Goal: Information Seeking & Learning: Learn about a topic

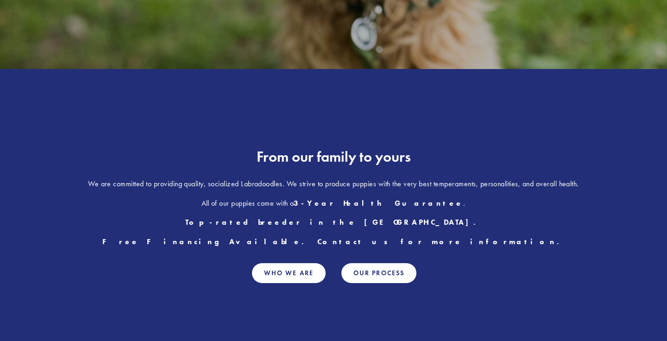
scroll to position [377, 0]
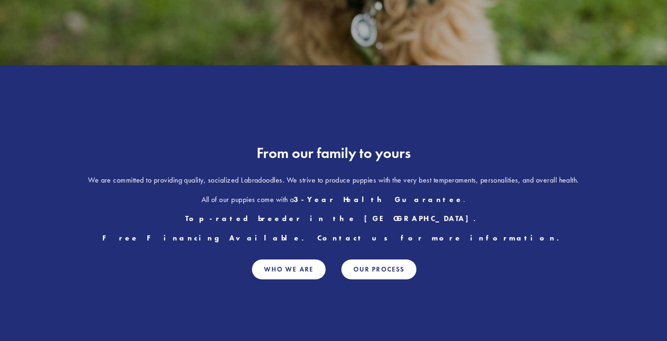
click at [248, 196] on p "All of our puppies come with a 3-Year Health Guarantee ." at bounding box center [333, 200] width 574 height 12
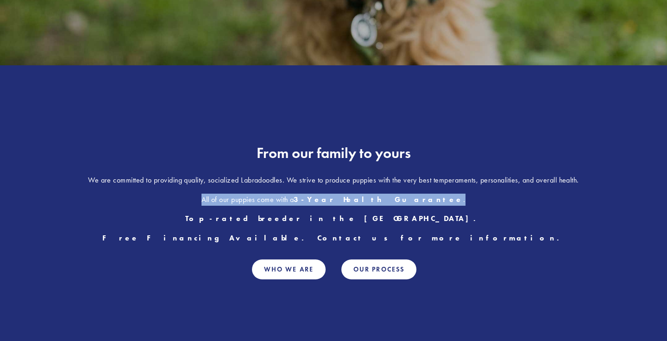
click at [255, 216] on p "Top-rated breeder in the Midwest." at bounding box center [333, 219] width 574 height 12
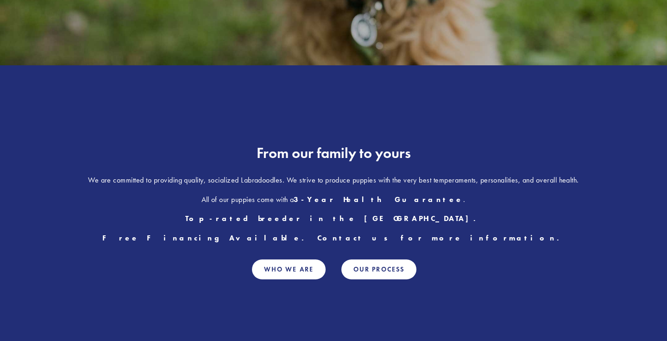
click at [255, 216] on p "Top-rated breeder in the Midwest." at bounding box center [333, 219] width 574 height 12
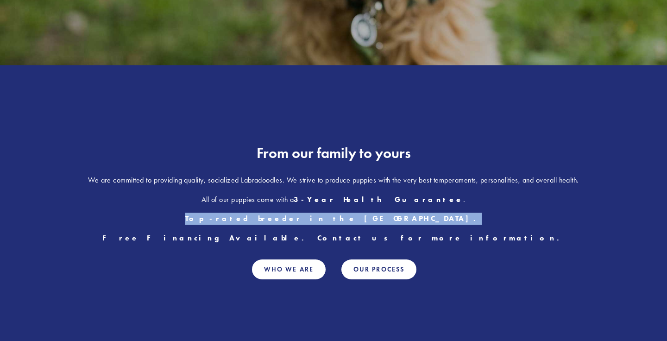
click at [257, 242] on strong "Free Financing Available. Contact us for more information." at bounding box center [333, 237] width 463 height 9
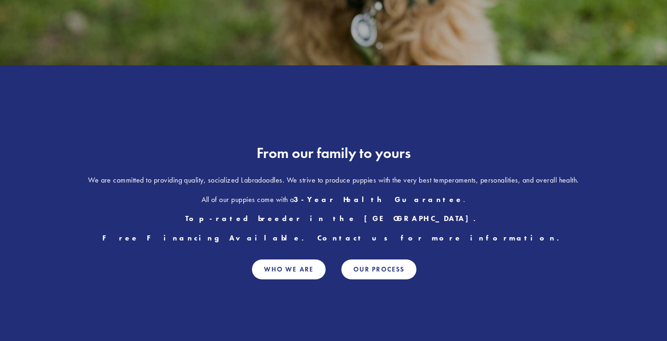
click at [257, 242] on strong "Free Financing Available. Contact us for more information." at bounding box center [333, 237] width 463 height 9
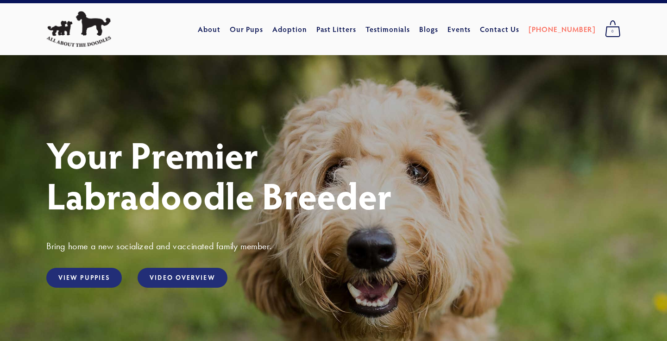
scroll to position [0, 0]
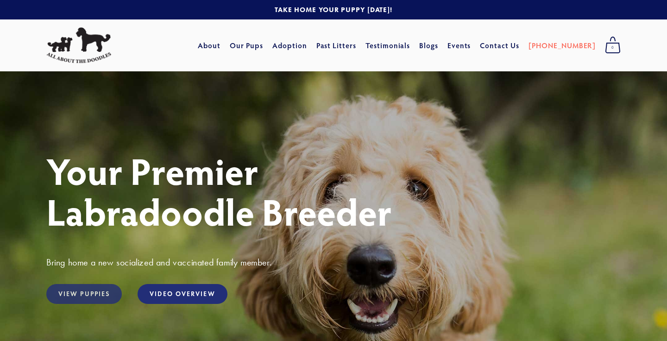
click at [97, 293] on link "View Puppies" at bounding box center [84, 294] width 76 height 20
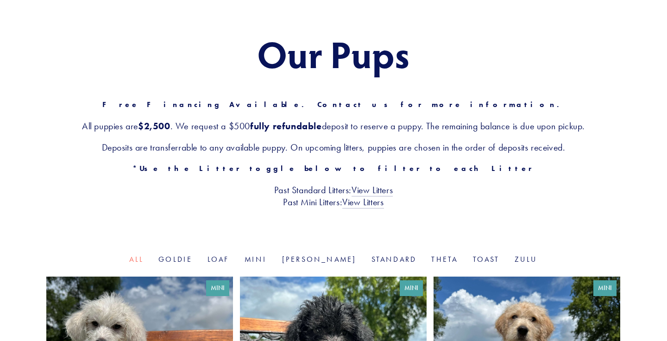
scroll to position [89, 0]
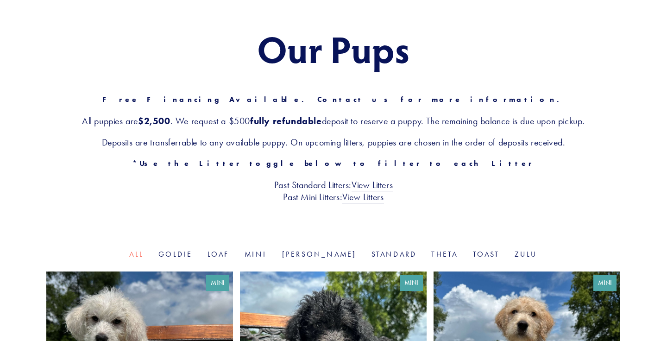
click at [0, 232] on div "Our Pups Free Financing Available. Contact us for more information. All puppies…" at bounding box center [333, 115] width 667 height 267
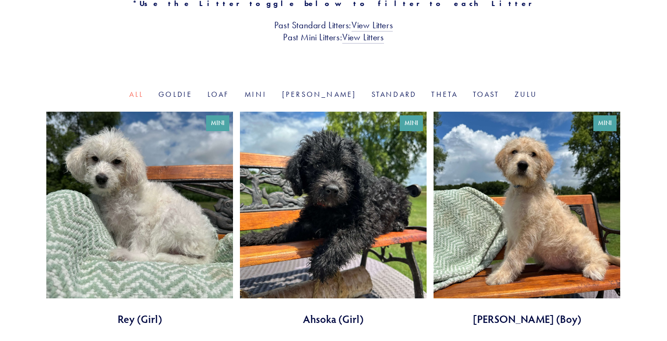
scroll to position [241, 0]
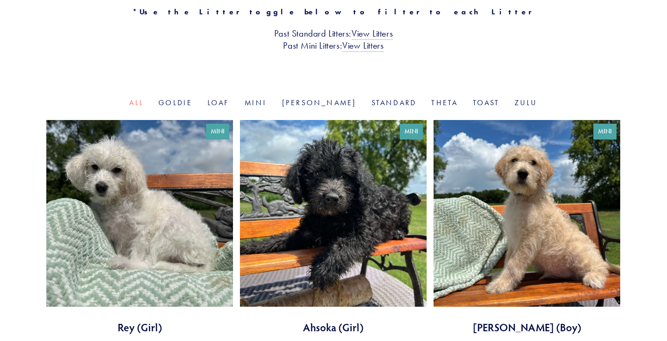
click at [192, 98] on li "Goldie" at bounding box center [175, 103] width 34 height 11
click at [192, 105] on link "Goldie" at bounding box center [175, 102] width 34 height 9
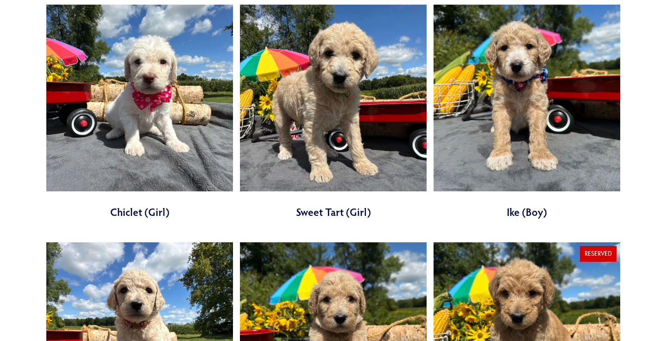
scroll to position [354, 0]
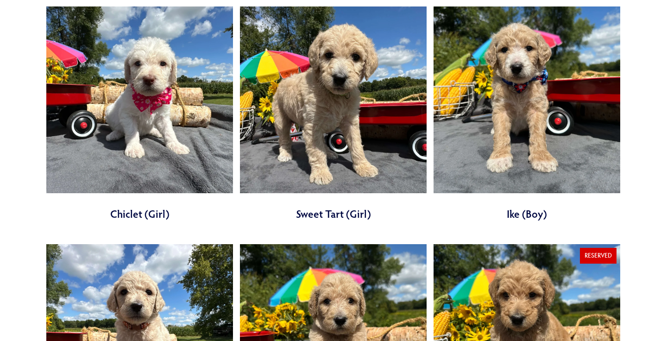
click at [479, 126] on link at bounding box center [527, 113] width 187 height 214
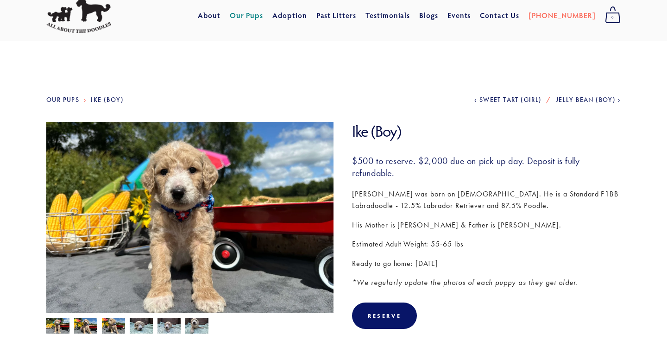
scroll to position [32, 0]
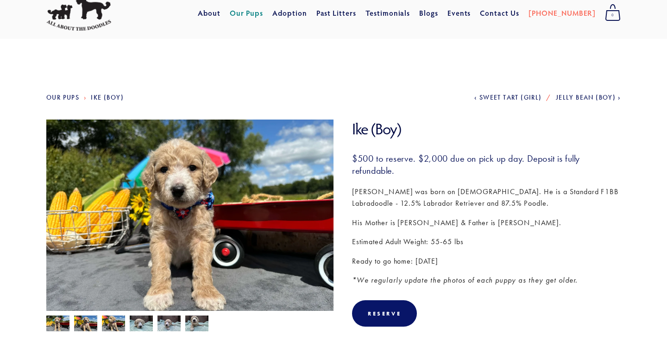
click at [426, 202] on p "Ike was born on August 4th. He is a Standard F1BB Labradoodle - 12.5% Labrador …" at bounding box center [486, 198] width 269 height 24
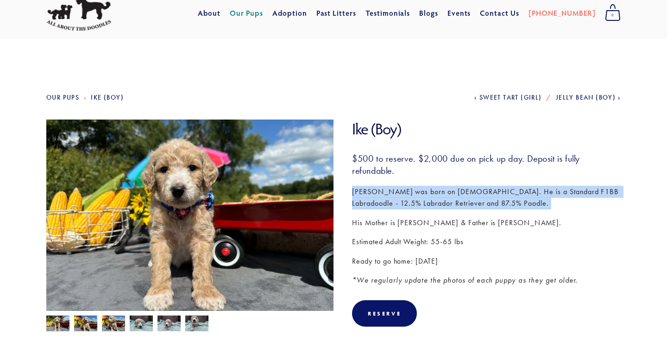
click at [428, 223] on p "His Mother is Goldie & Father is Arthur." at bounding box center [486, 223] width 269 height 12
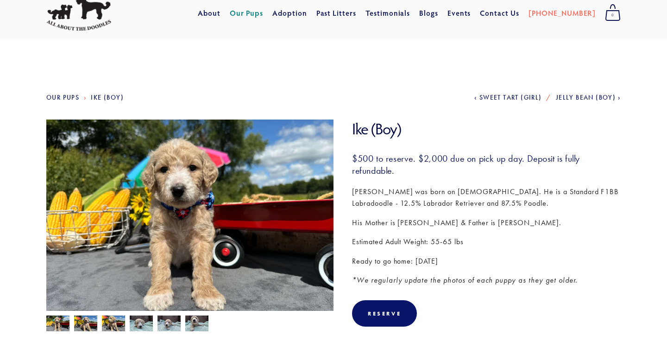
click at [428, 223] on p "His Mother is Goldie & Father is Arthur." at bounding box center [486, 223] width 269 height 12
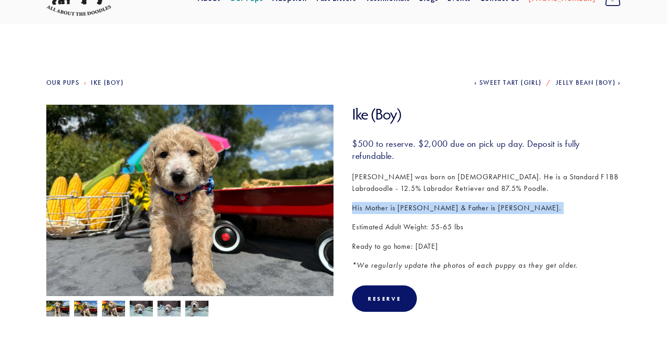
scroll to position [51, 0]
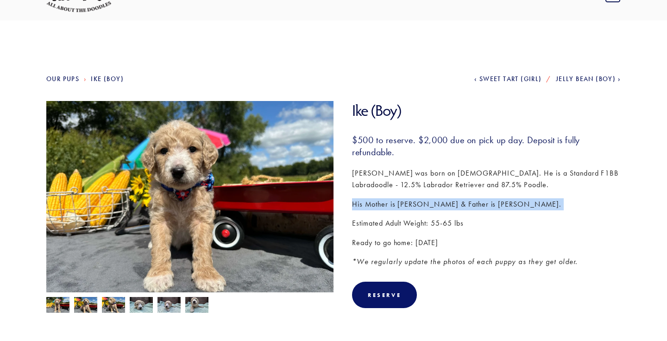
click at [428, 223] on p "Estimated Adult Weight: 55-65 lbs" at bounding box center [486, 223] width 269 height 12
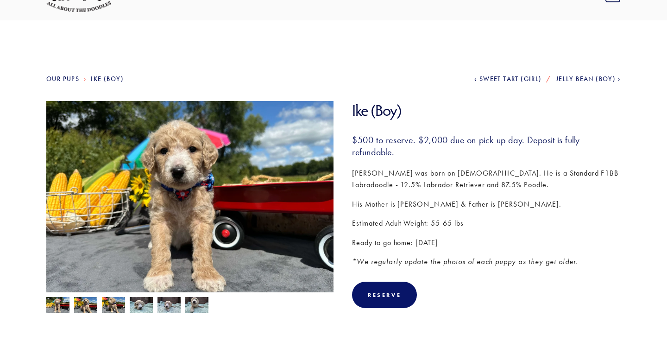
click at [428, 223] on p "Estimated Adult Weight: 55-65 lbs" at bounding box center [486, 223] width 269 height 12
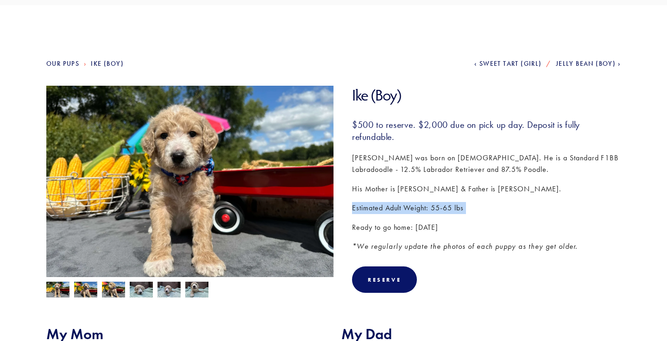
scroll to position [68, 0]
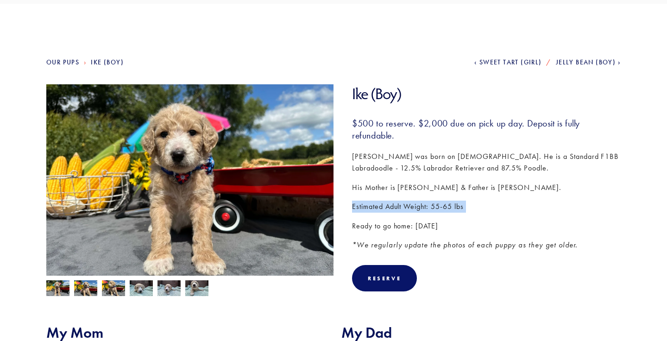
click at [428, 223] on p "Ready to go home: September 20, 2025" at bounding box center [486, 226] width 269 height 12
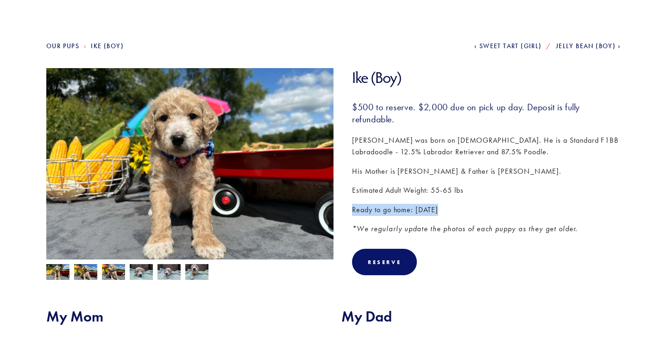
scroll to position [87, 0]
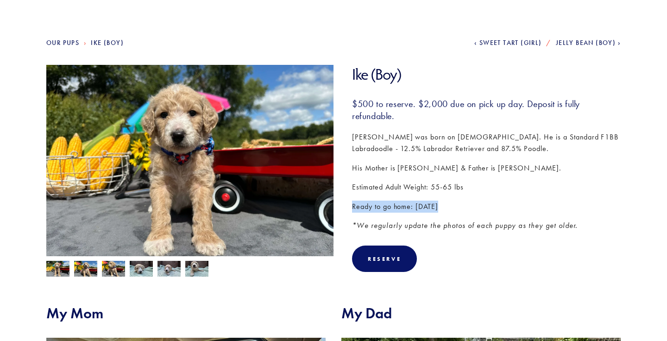
click at [86, 273] on img at bounding box center [85, 270] width 23 height 18
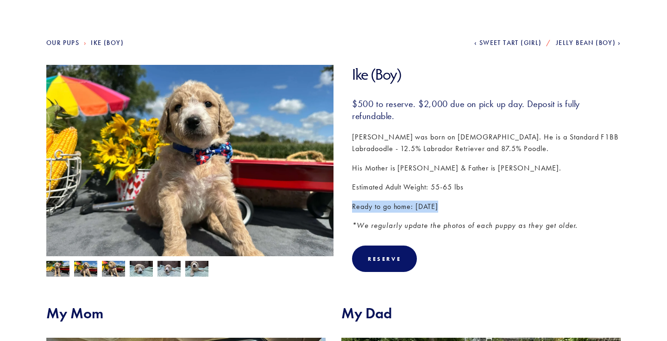
click at [110, 271] on img at bounding box center [113, 270] width 23 height 18
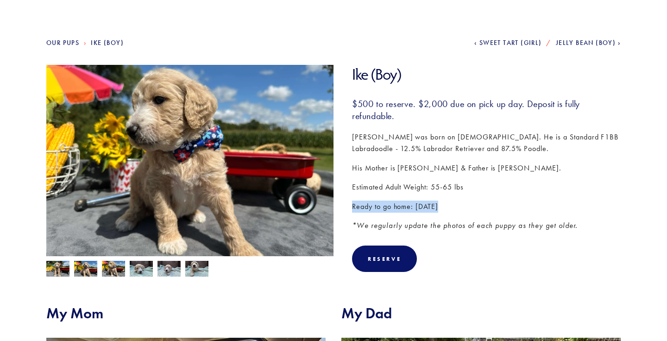
click at [132, 273] on img at bounding box center [141, 269] width 23 height 18
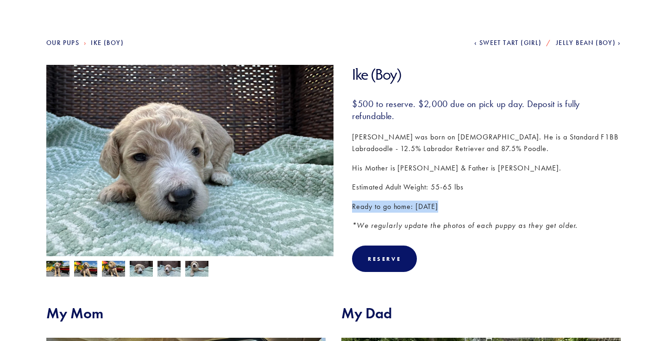
click at [166, 269] on img at bounding box center [169, 270] width 23 height 18
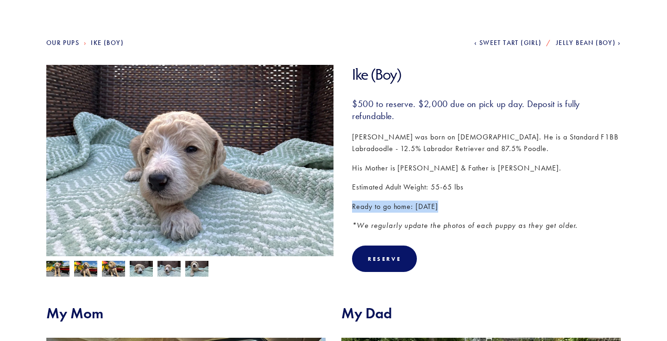
click at [185, 270] on img at bounding box center [196, 270] width 23 height 18
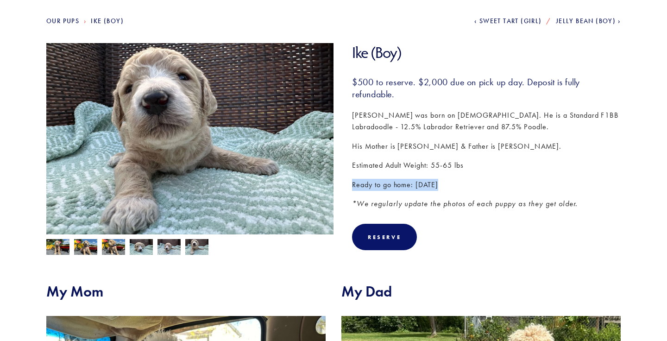
scroll to position [62, 0]
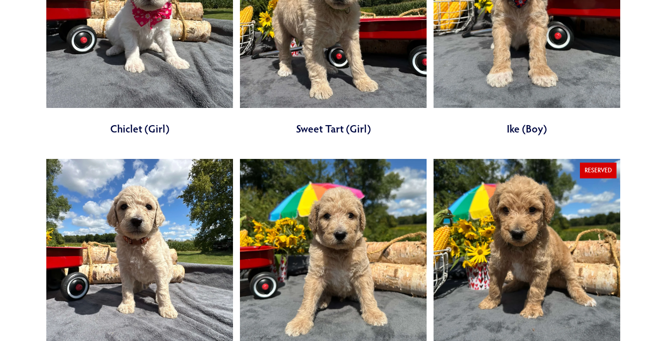
scroll to position [476, 0]
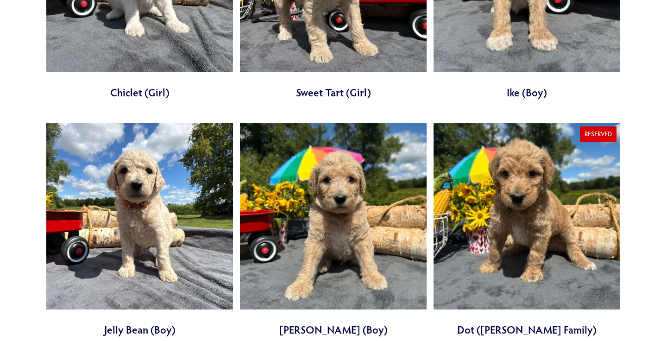
click at [579, 194] on link at bounding box center [527, 230] width 187 height 214
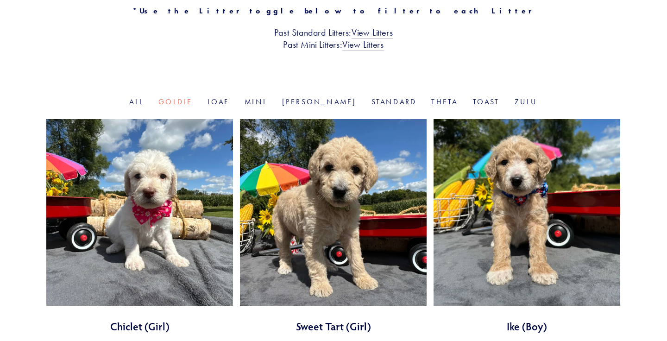
scroll to position [88, 0]
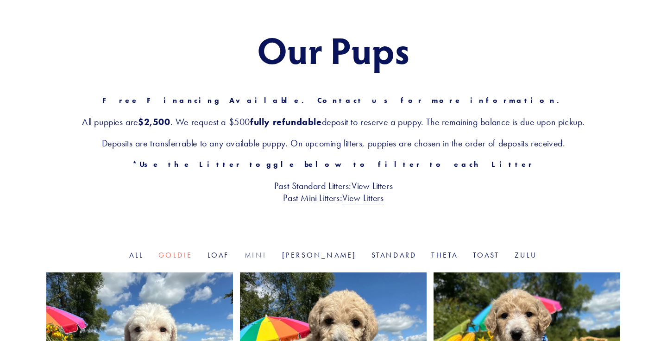
click at [267, 254] on link "Mini" at bounding box center [256, 255] width 23 height 9
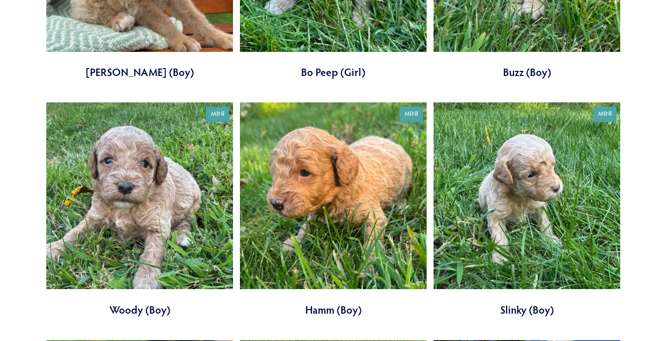
scroll to position [986, 0]
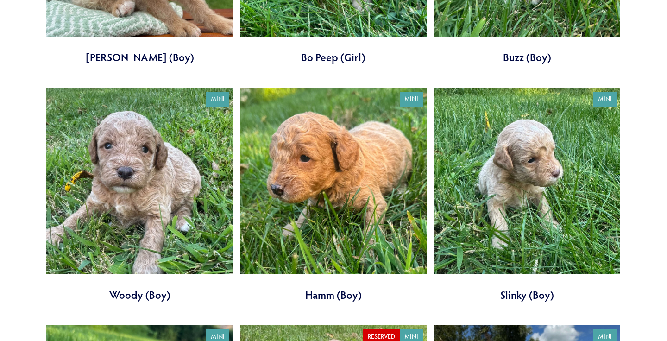
click at [372, 201] on link at bounding box center [333, 195] width 187 height 214
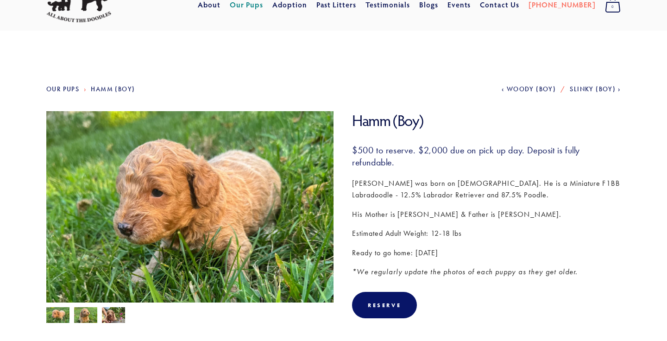
scroll to position [50, 0]
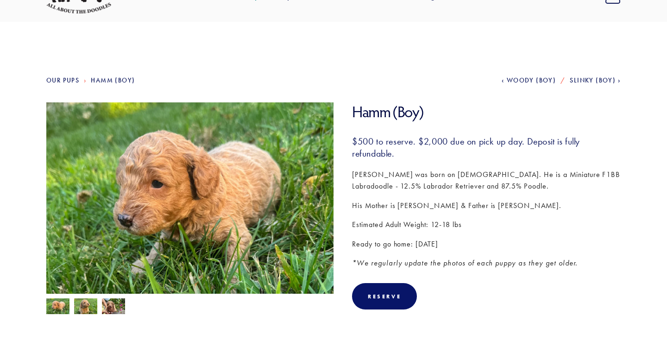
click at [85, 308] on img at bounding box center [85, 307] width 23 height 18
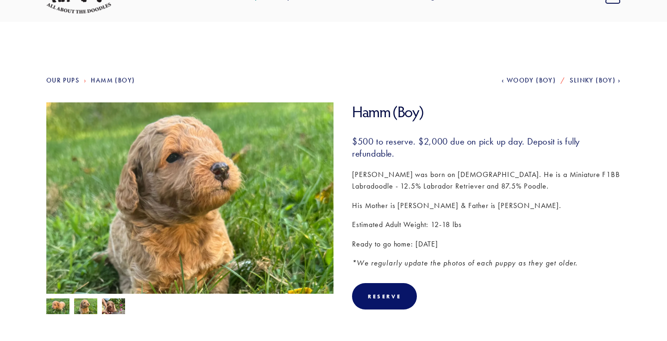
click at [116, 308] on img at bounding box center [113, 307] width 23 height 18
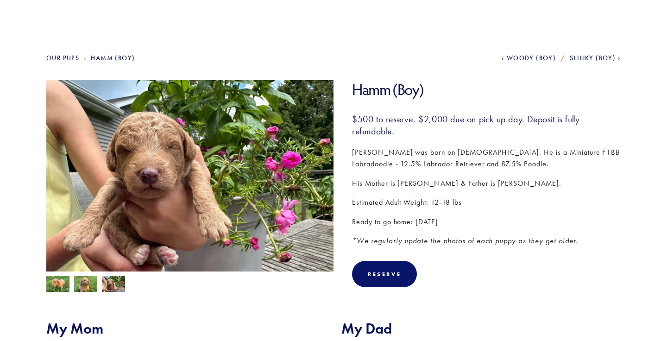
scroll to position [74, 0]
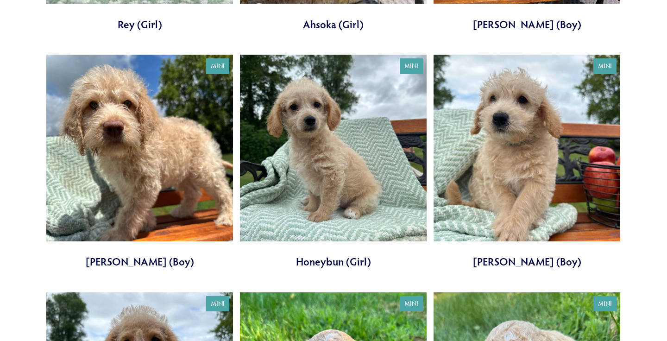
scroll to position [537, 0]
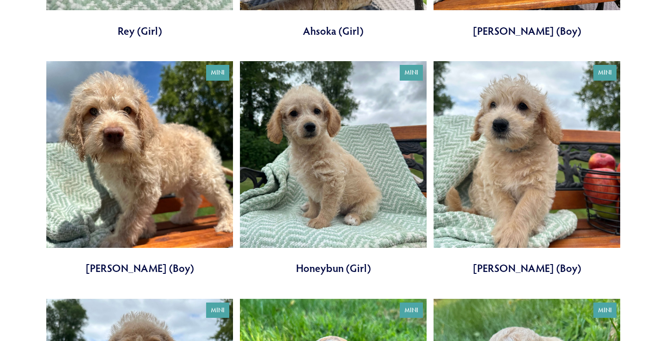
click at [179, 167] on link at bounding box center [139, 168] width 187 height 214
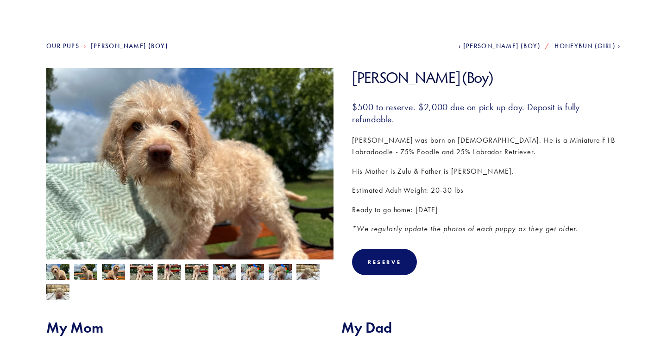
scroll to position [85, 0]
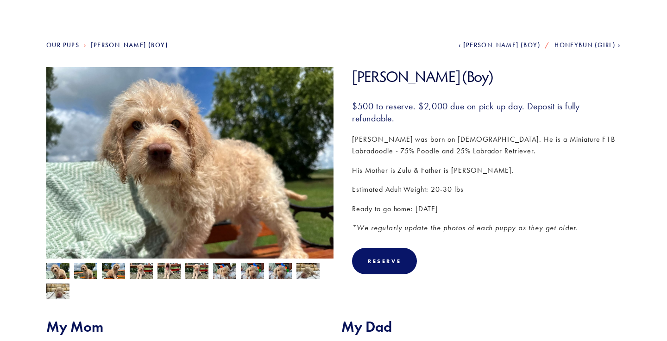
click at [88, 274] on img at bounding box center [85, 272] width 23 height 18
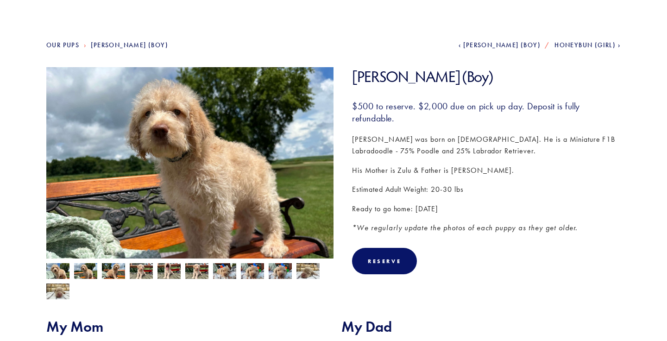
click at [117, 271] on img at bounding box center [113, 272] width 23 height 18
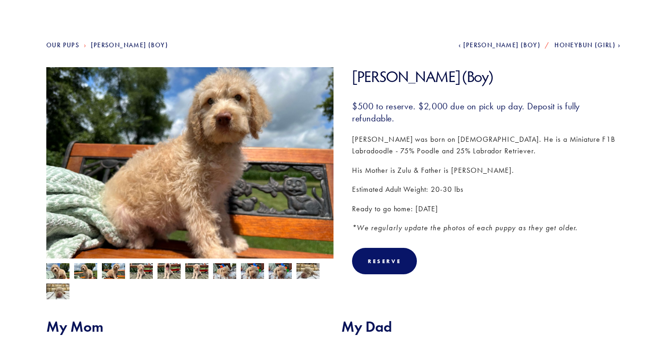
click at [136, 273] on img at bounding box center [141, 272] width 23 height 18
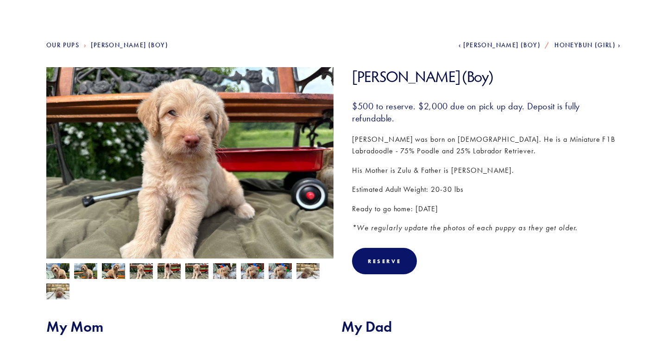
click at [150, 272] on img at bounding box center [141, 272] width 23 height 18
click at [163, 273] on img at bounding box center [169, 272] width 23 height 18
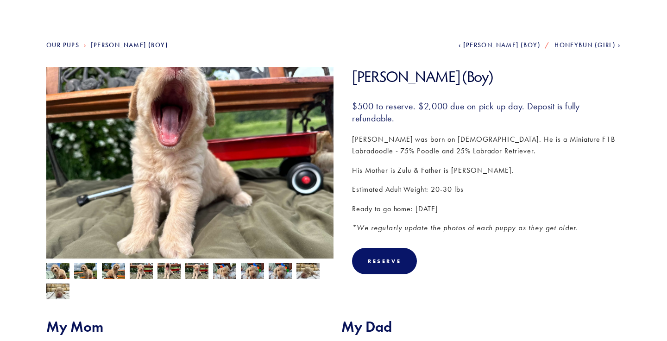
click at [189, 272] on img at bounding box center [196, 272] width 23 height 18
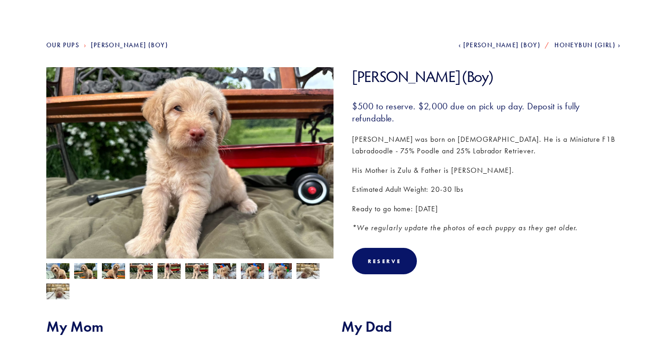
click at [198, 273] on img at bounding box center [196, 272] width 23 height 18
click at [202, 273] on img at bounding box center [196, 272] width 23 height 18
click at [221, 272] on img at bounding box center [224, 271] width 23 height 18
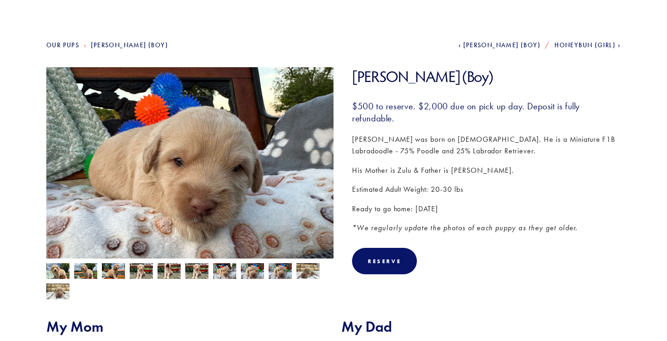
click at [235, 273] on img at bounding box center [224, 271] width 23 height 18
click at [251, 275] on img at bounding box center [252, 271] width 23 height 18
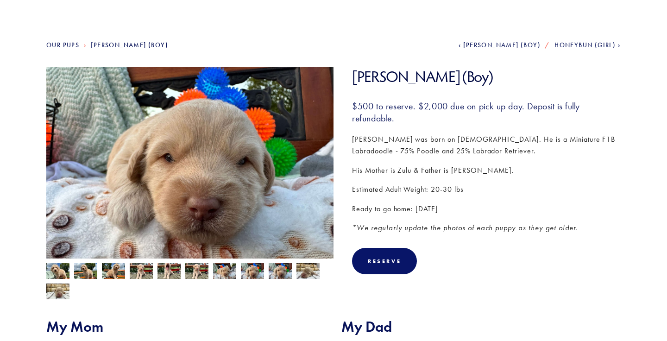
click at [276, 273] on img at bounding box center [280, 271] width 23 height 18
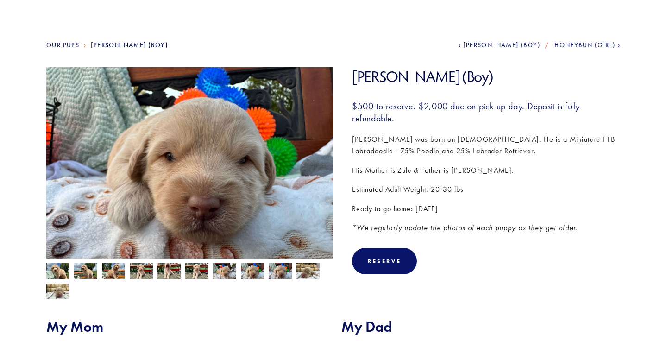
click at [300, 277] on img at bounding box center [307, 271] width 23 height 18
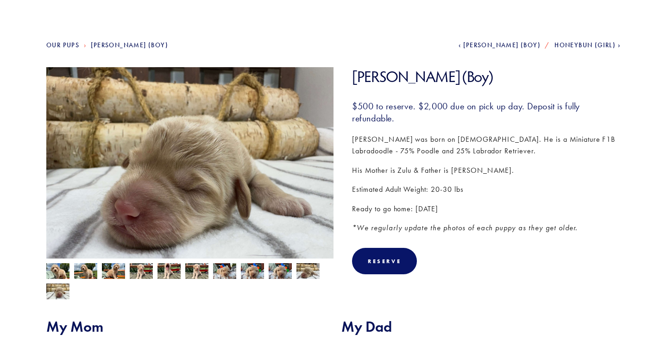
click at [53, 290] on img at bounding box center [57, 292] width 23 height 18
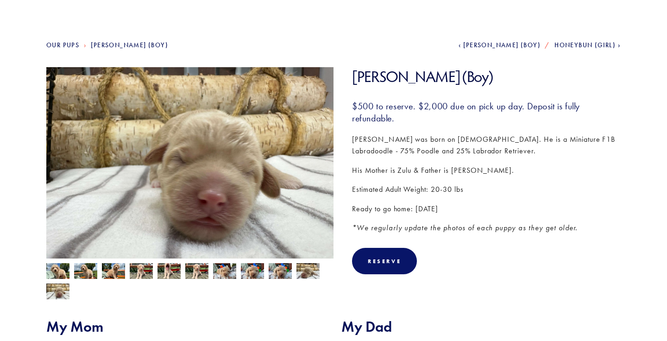
click at [56, 267] on img at bounding box center [57, 272] width 23 height 18
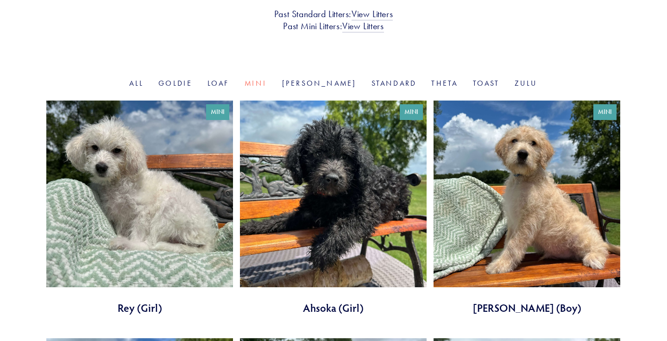
scroll to position [258, 0]
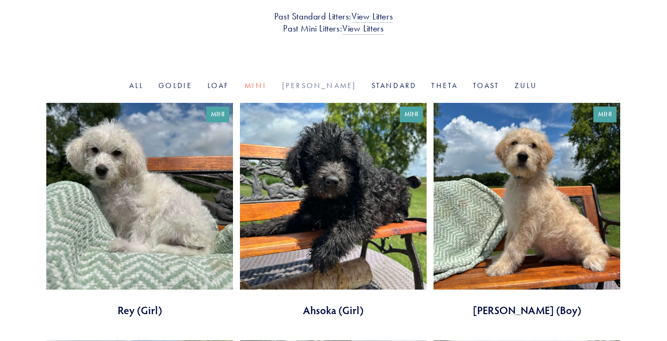
click at [321, 85] on link "[PERSON_NAME]" at bounding box center [319, 85] width 75 height 9
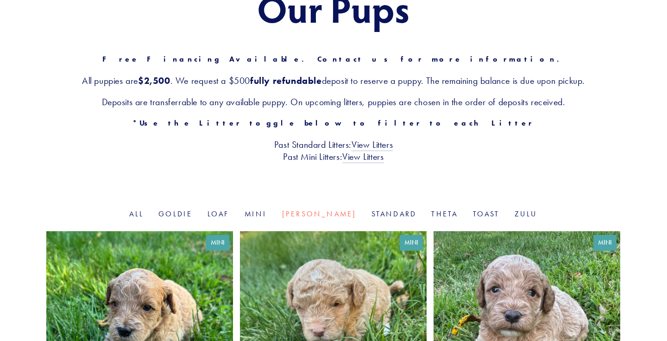
scroll to position [82, 0]
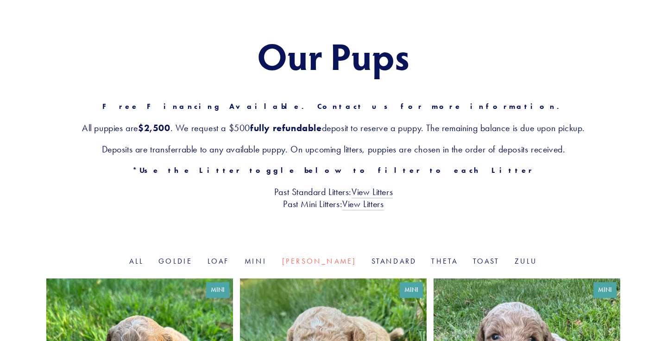
click at [377, 266] on li "Standard" at bounding box center [394, 261] width 45 height 11
click at [375, 258] on link "Standard" at bounding box center [394, 261] width 45 height 9
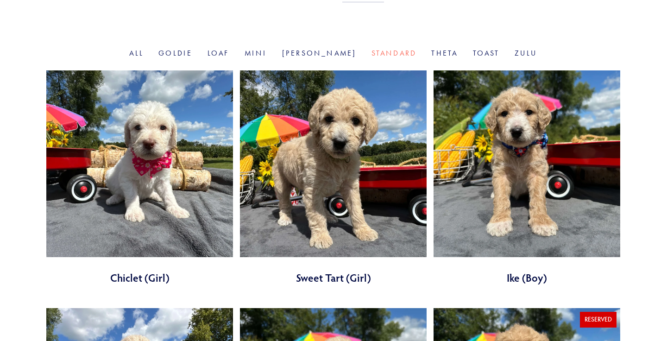
scroll to position [287, 0]
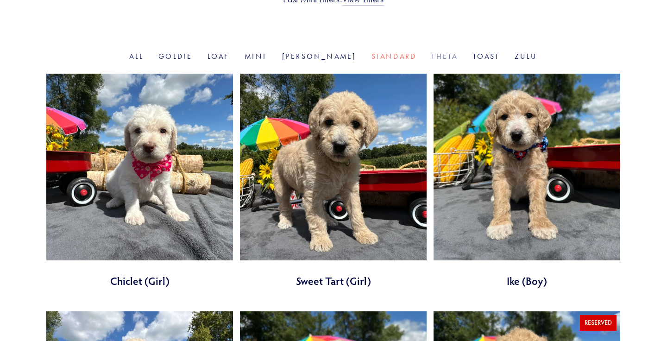
click at [431, 54] on link "Theta" at bounding box center [444, 56] width 26 height 9
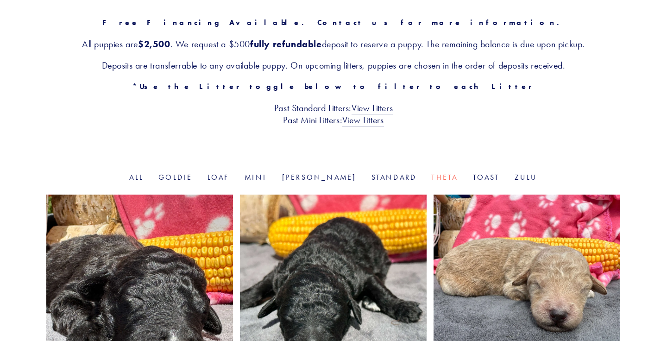
scroll to position [180, 0]
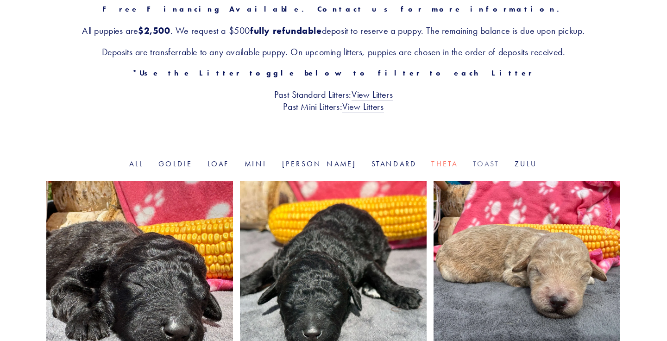
click at [473, 160] on link "Toast" at bounding box center [486, 163] width 27 height 9
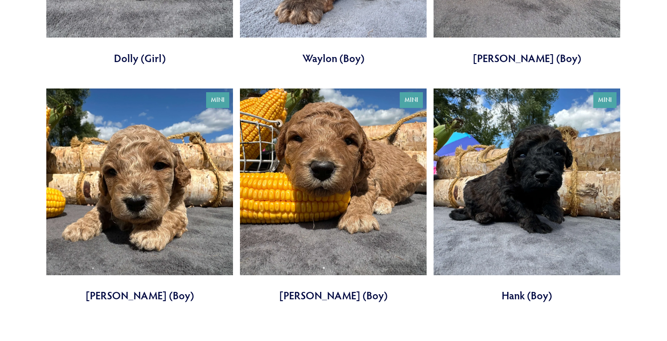
scroll to position [515, 0]
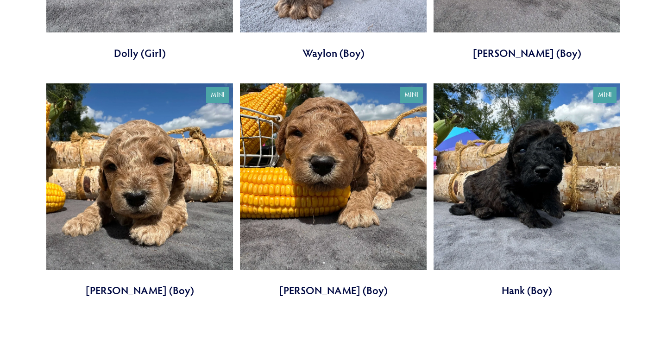
click at [180, 208] on link at bounding box center [139, 190] width 187 height 214
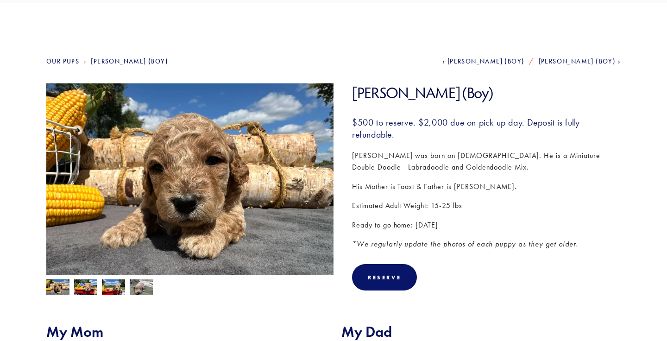
scroll to position [73, 0]
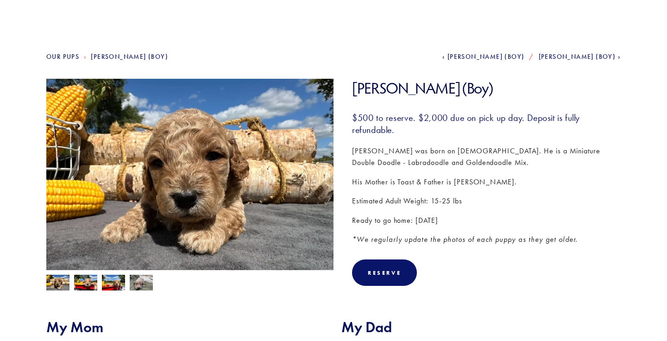
click at [80, 288] on img at bounding box center [85, 284] width 23 height 18
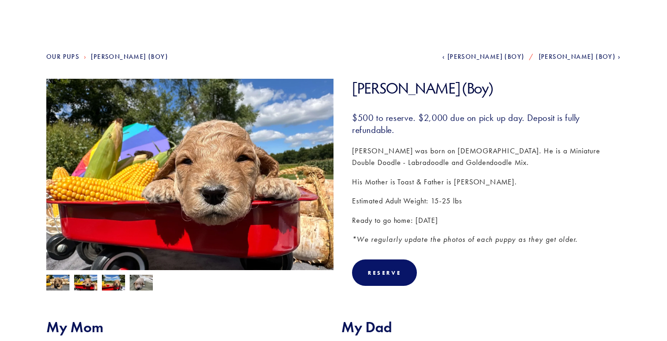
click at [108, 280] on img at bounding box center [113, 284] width 23 height 18
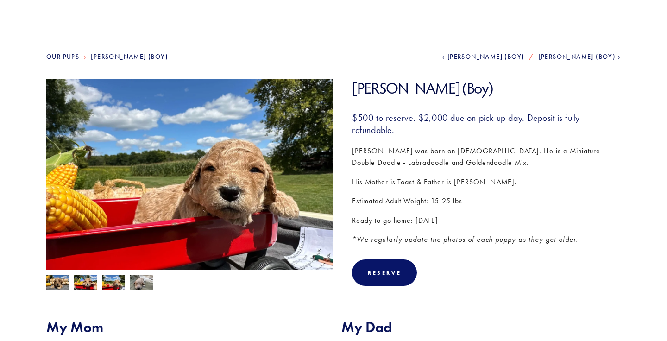
click at [124, 281] on img at bounding box center [113, 284] width 23 height 18
click at [434, 177] on p "His Mother is Toast & Father is [PERSON_NAME]." at bounding box center [486, 182] width 269 height 12
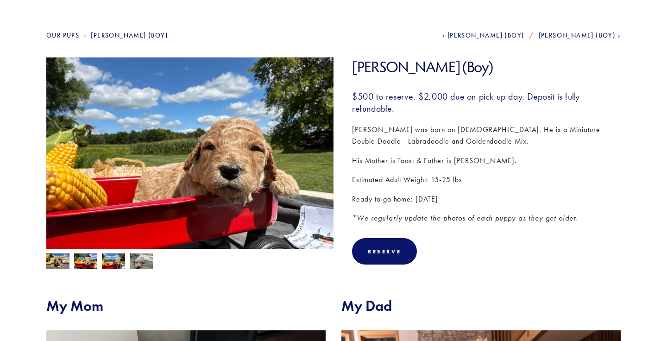
scroll to position [96, 0]
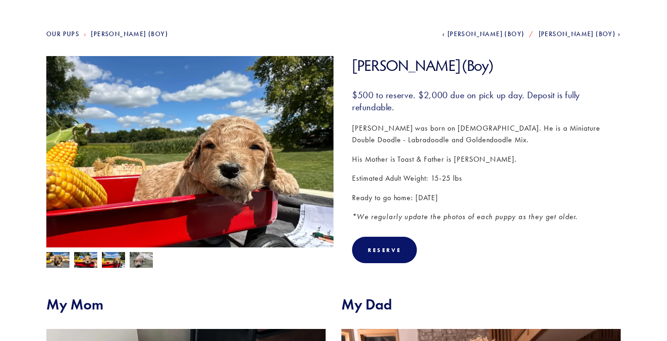
click at [432, 180] on p "Estimated Adult Weight: 15-25 lbs" at bounding box center [486, 178] width 269 height 12
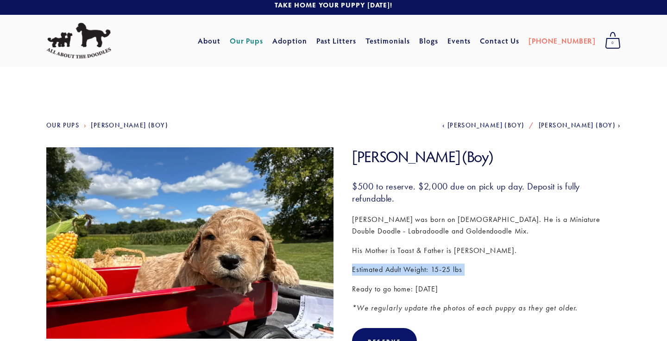
scroll to position [0, 0]
